Goal: Task Accomplishment & Management: Use online tool/utility

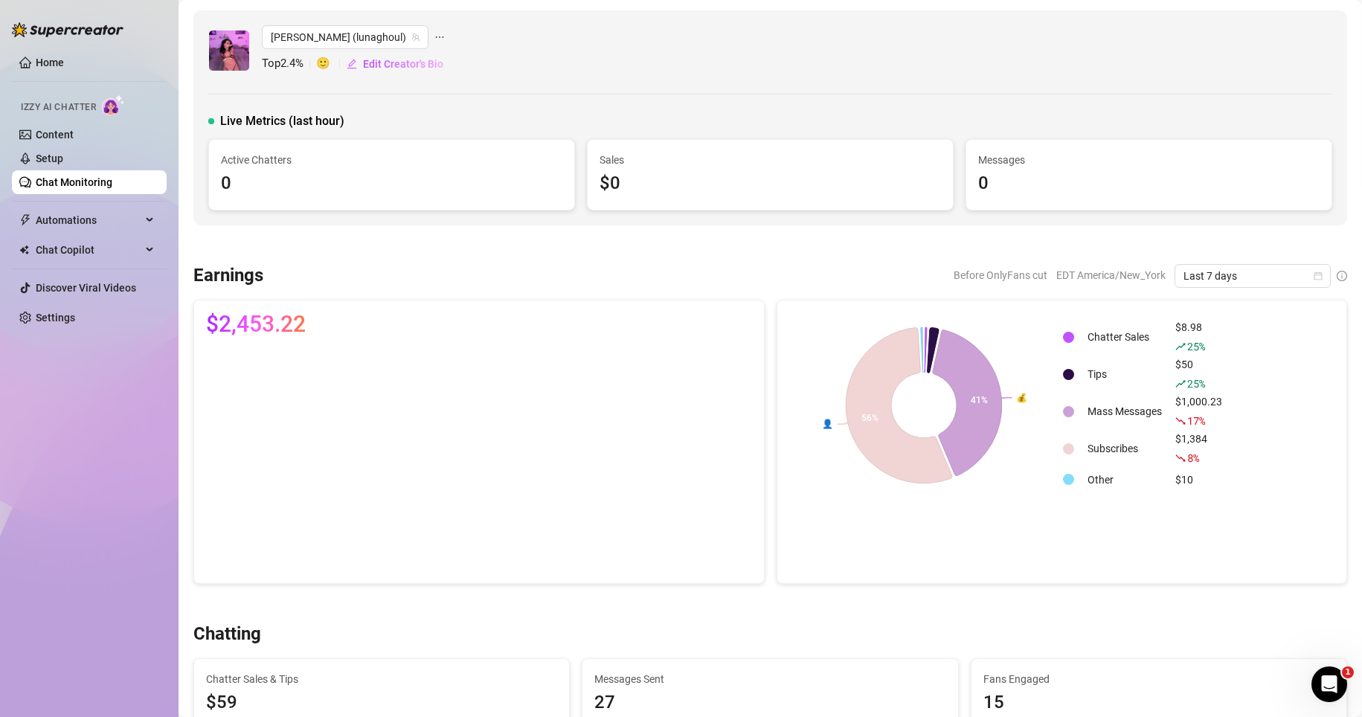
click at [112, 186] on link "Chat Monitoring" at bounding box center [74, 182] width 77 height 12
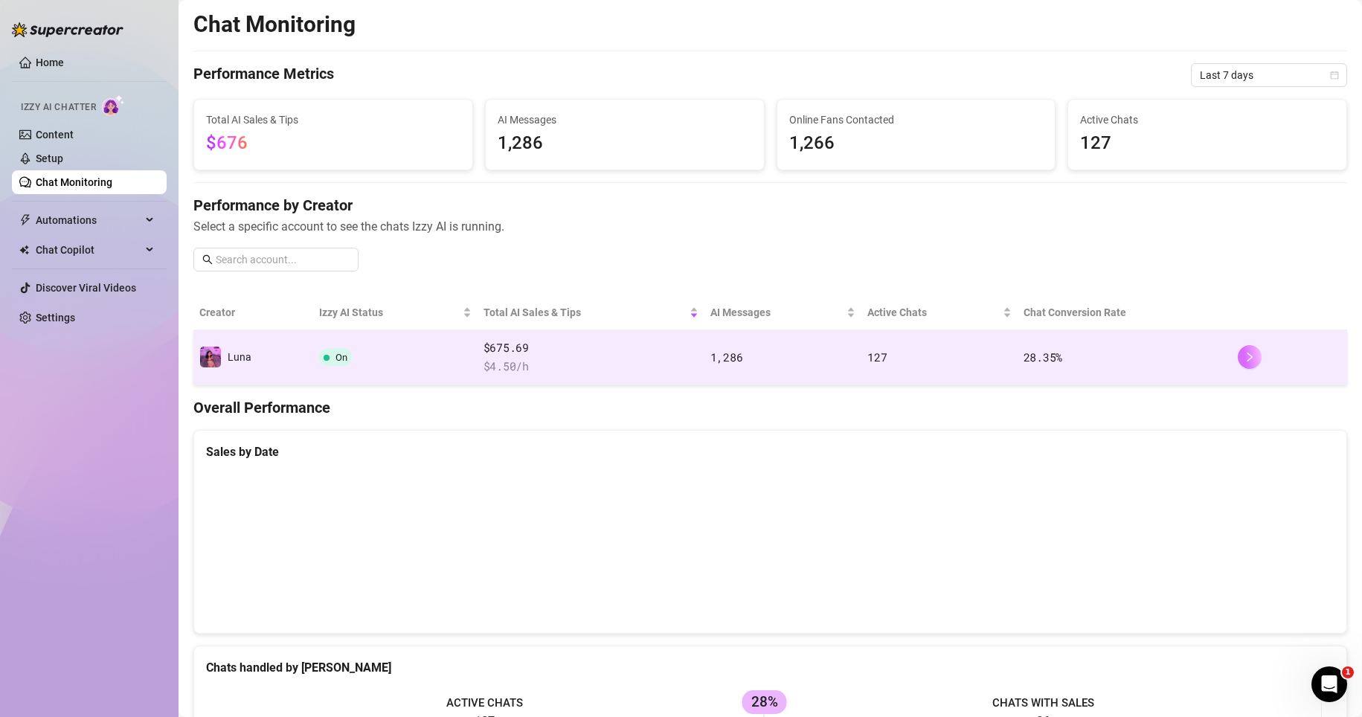
click at [1244, 358] on icon "right" at bounding box center [1249, 357] width 10 height 10
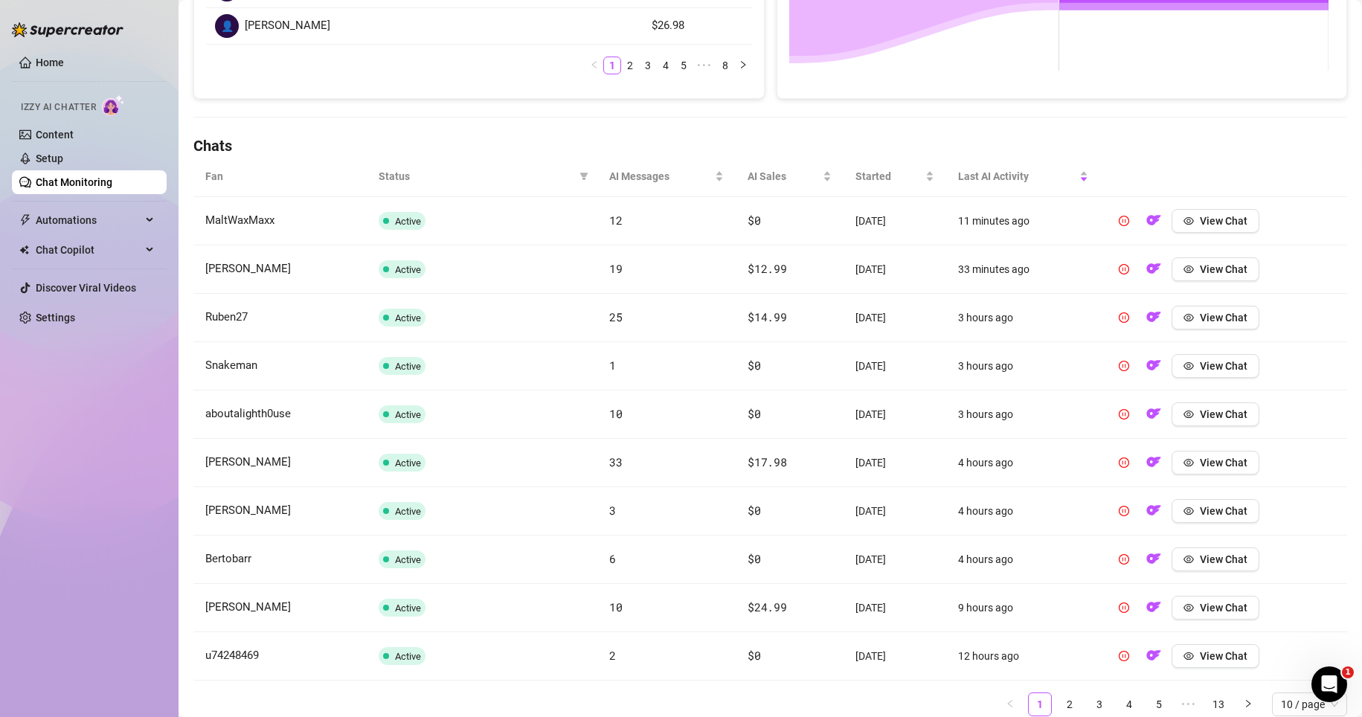
scroll to position [454, 0]
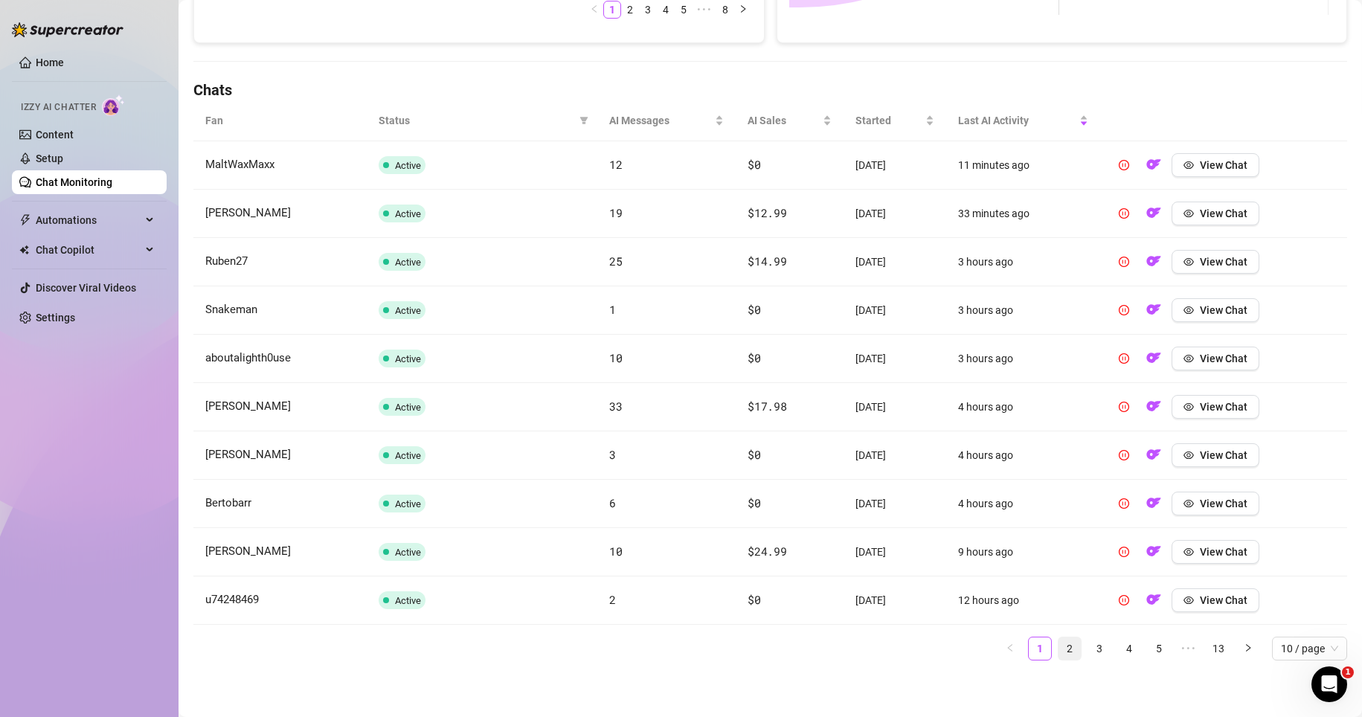
click at [1064, 646] on link "2" at bounding box center [1069, 648] width 22 height 22
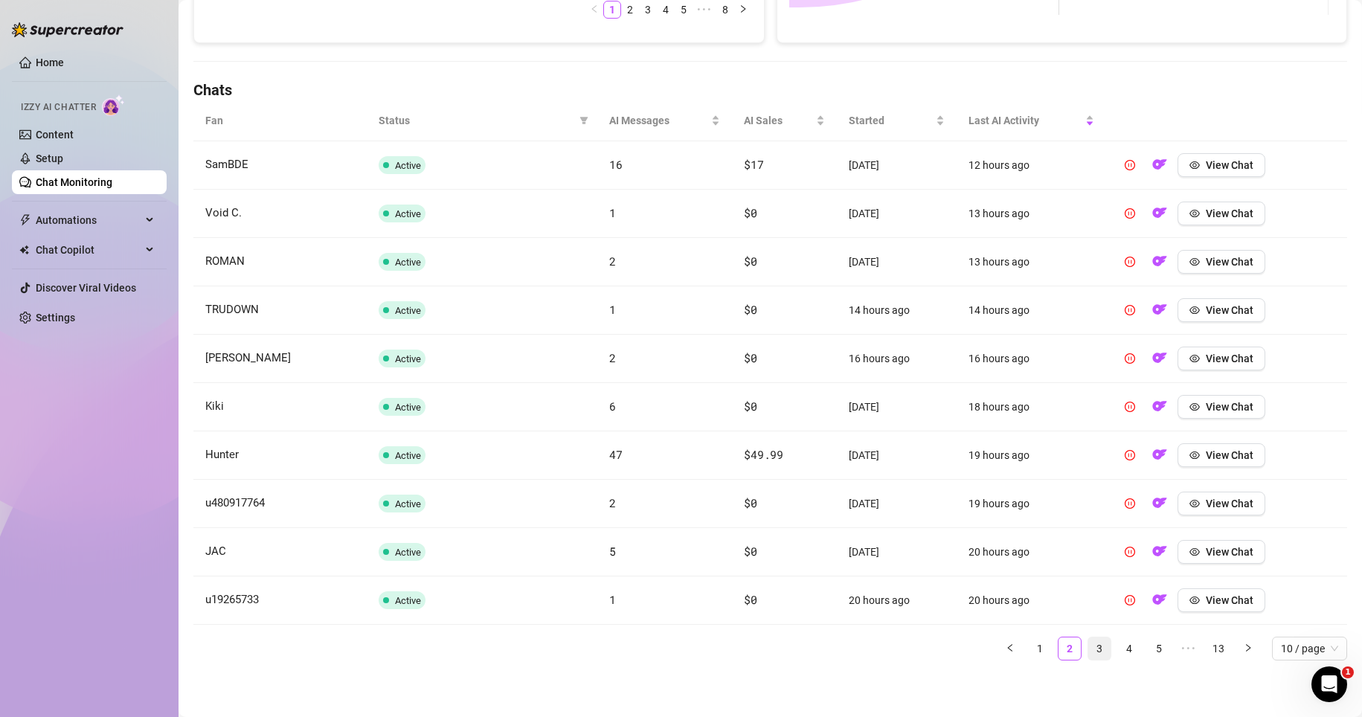
click at [1088, 648] on link "3" at bounding box center [1099, 648] width 22 height 22
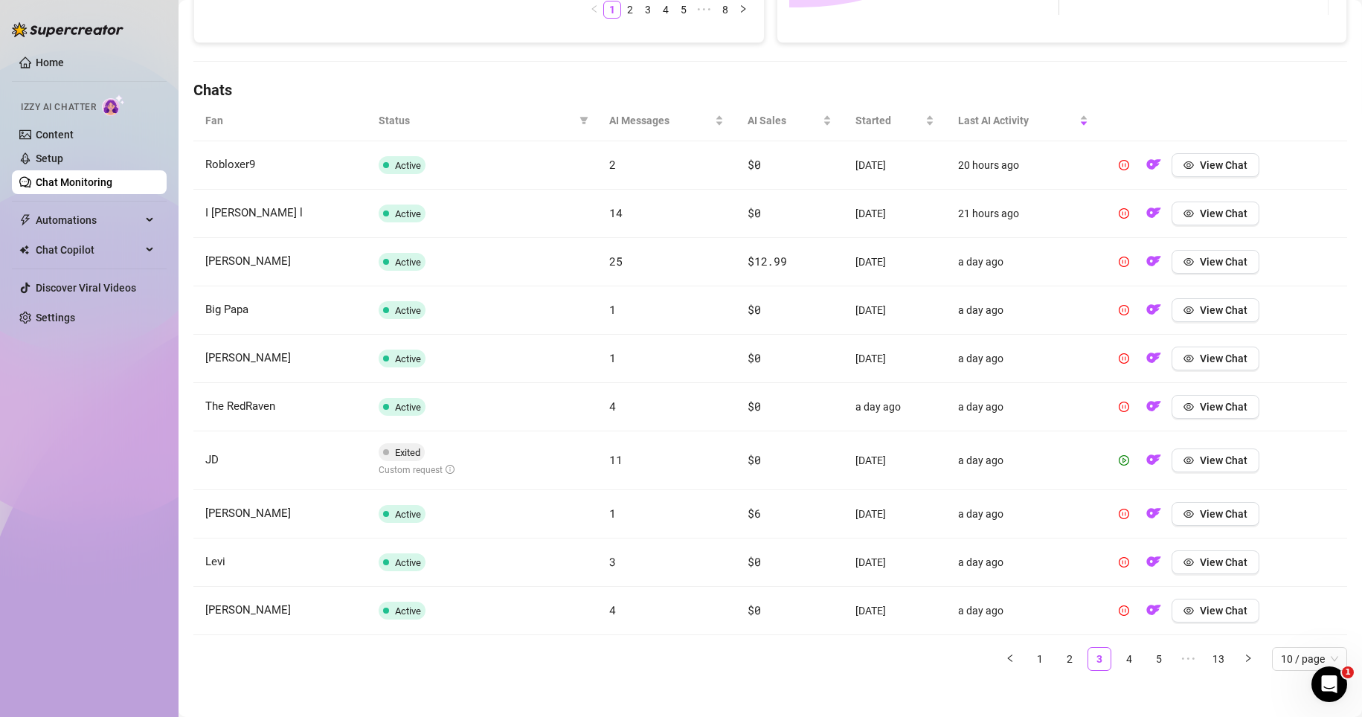
click at [1107, 647] on ul "1 2 3 4 5 ••• 13 10 / page" at bounding box center [770, 659] width 1154 height 24
click at [1118, 661] on link "4" at bounding box center [1129, 659] width 22 height 22
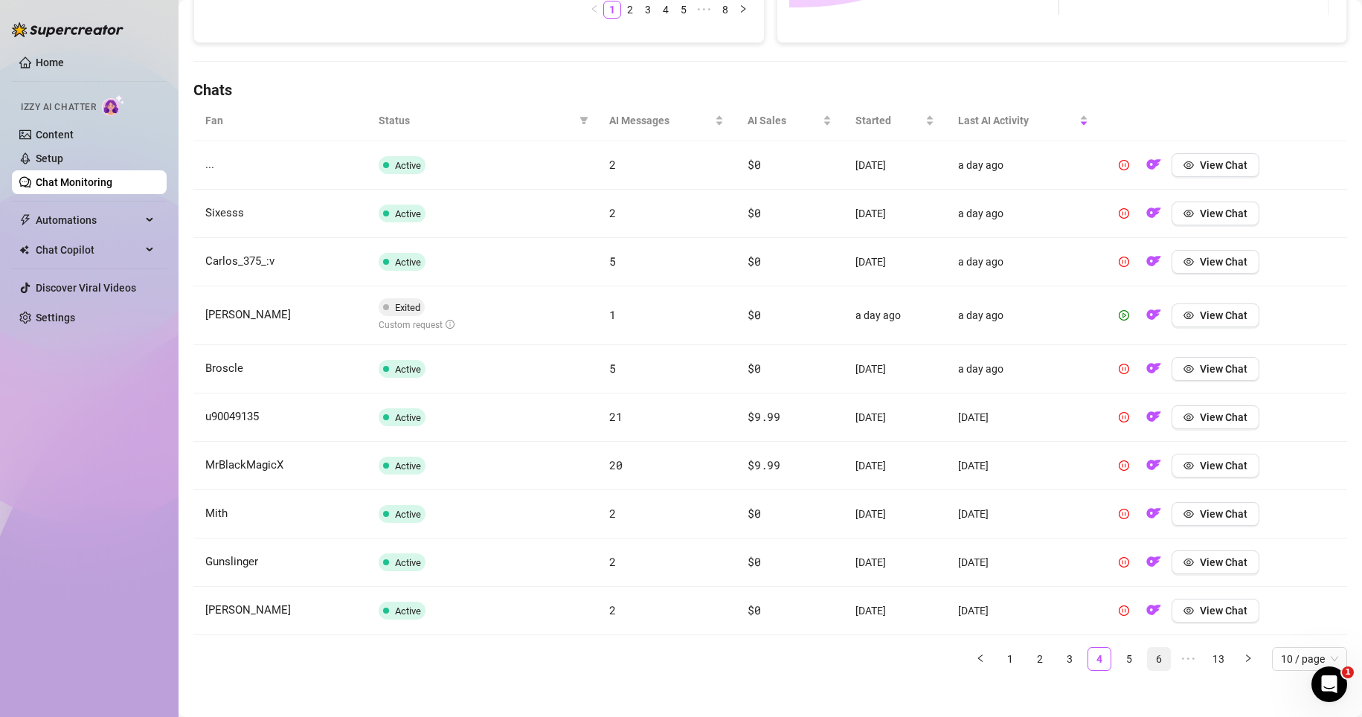
click at [1123, 660] on link "5" at bounding box center [1129, 659] width 22 height 22
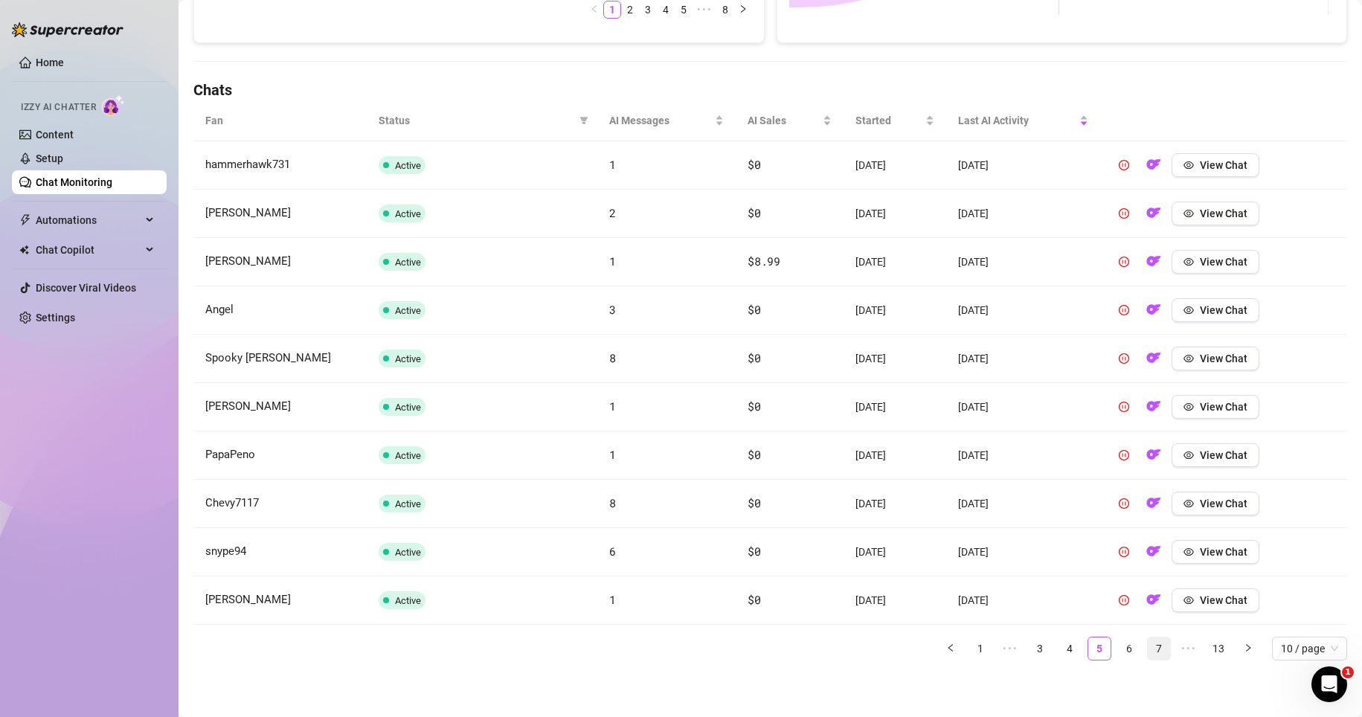
click at [1148, 656] on link "7" at bounding box center [1159, 648] width 22 height 22
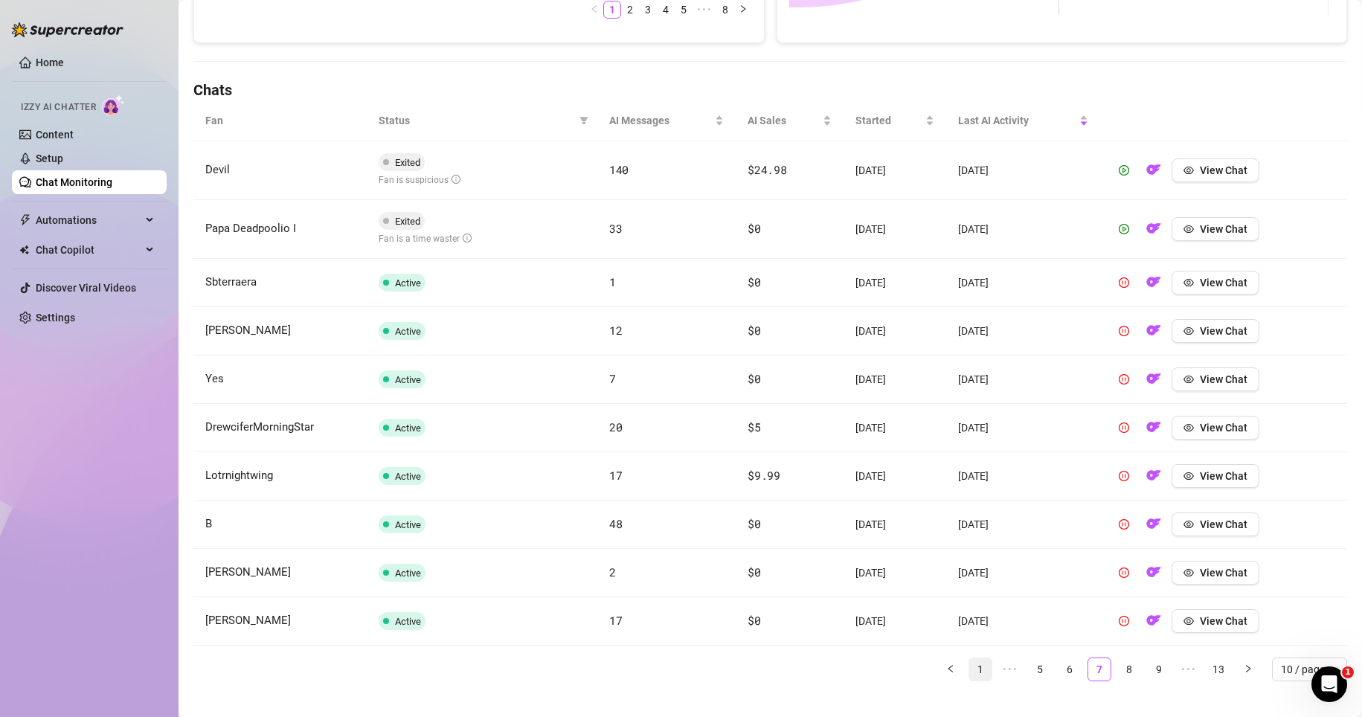
click at [969, 667] on link "1" at bounding box center [980, 669] width 22 height 22
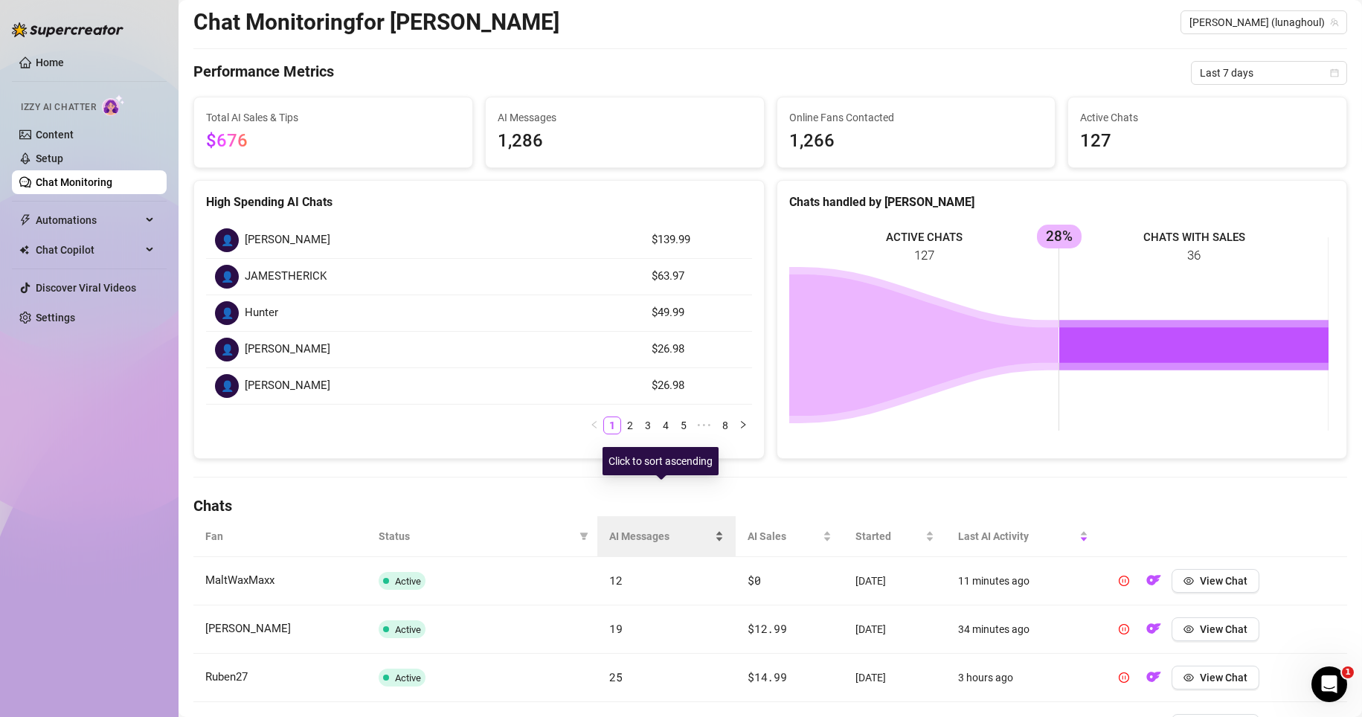
scroll to position [0, 0]
